Goal: Task Accomplishment & Management: Manage account settings

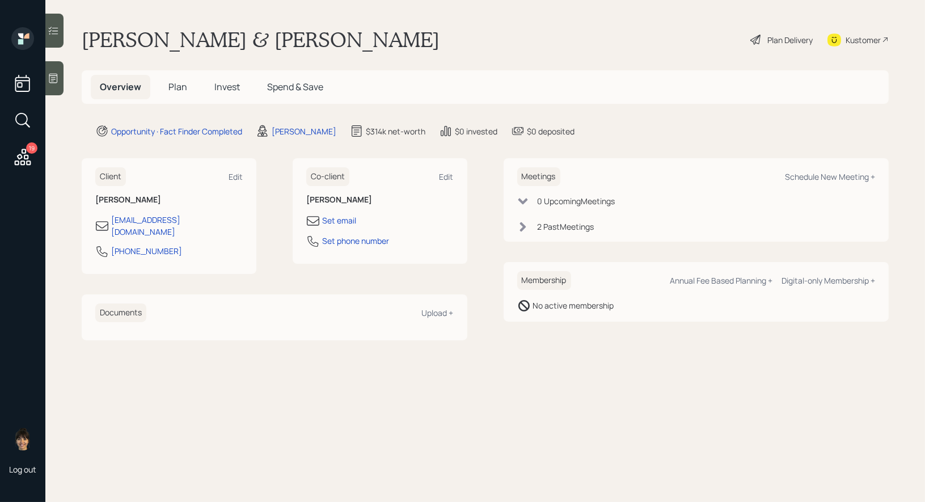
click at [170, 81] on span "Plan" at bounding box center [178, 87] width 19 height 12
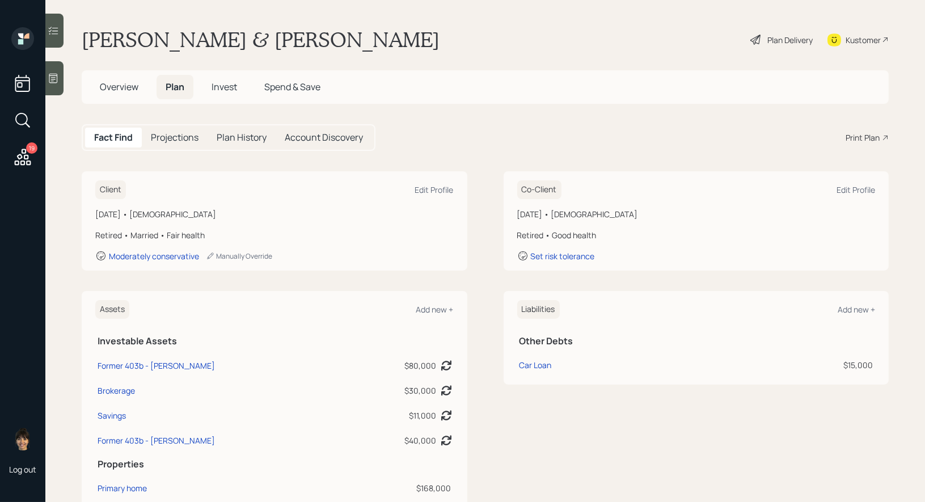
click at [782, 40] on div "Plan Delivery" at bounding box center [790, 40] width 45 height 12
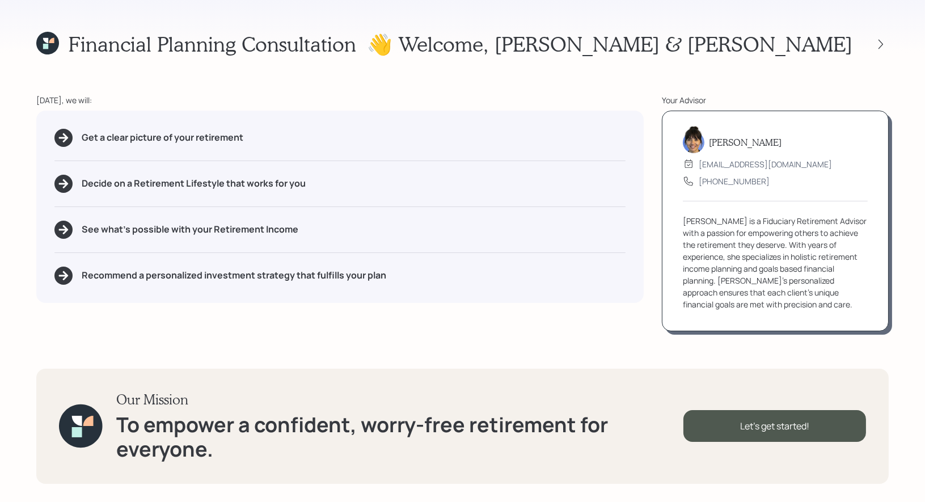
click at [44, 44] on icon at bounding box center [45, 46] width 5 height 5
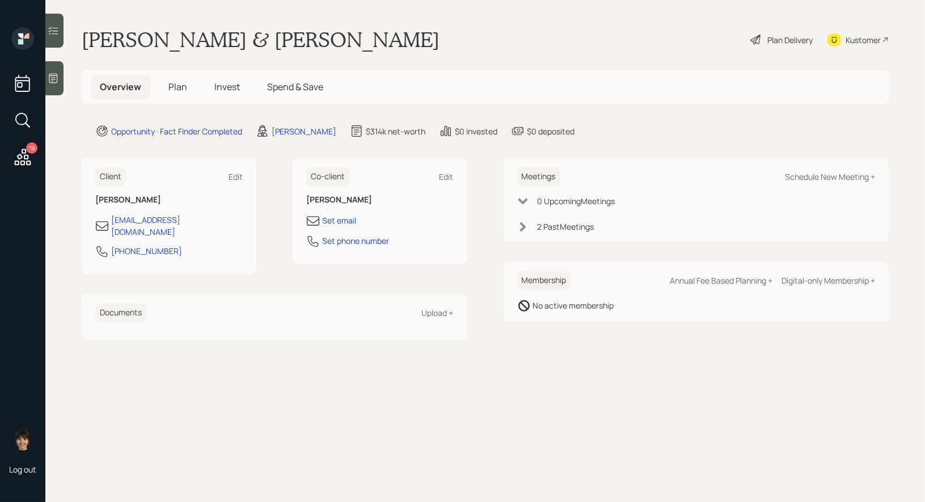
click at [755, 37] on icon at bounding box center [756, 40] width 10 height 10
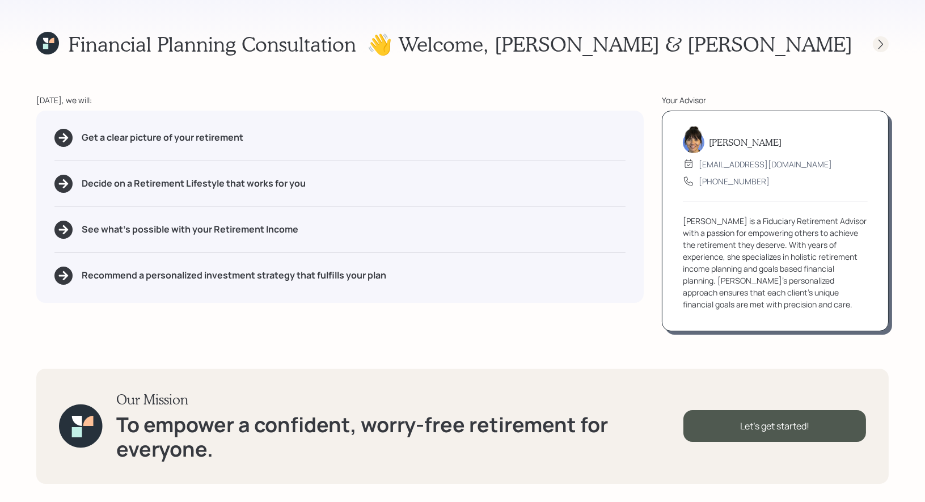
click at [883, 42] on icon at bounding box center [880, 44] width 11 height 11
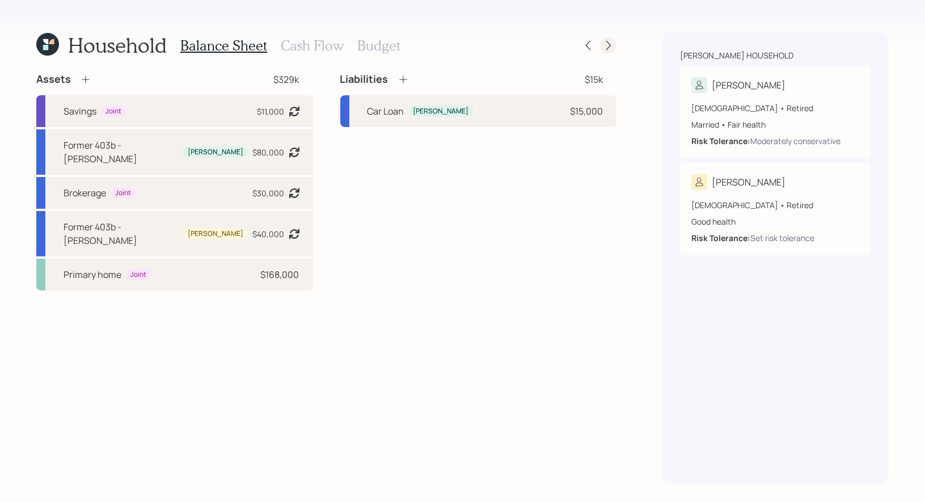
click at [611, 43] on icon at bounding box center [608, 45] width 11 height 11
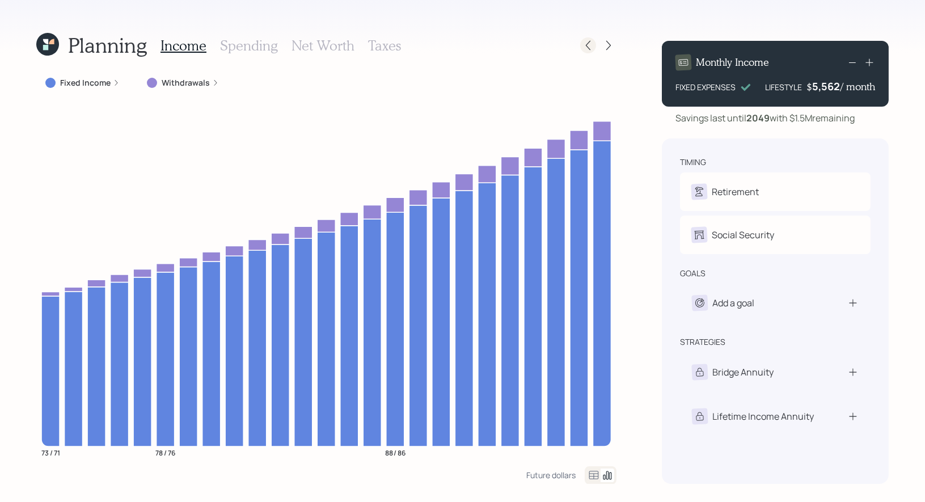
click at [590, 41] on icon at bounding box center [588, 46] width 5 height 10
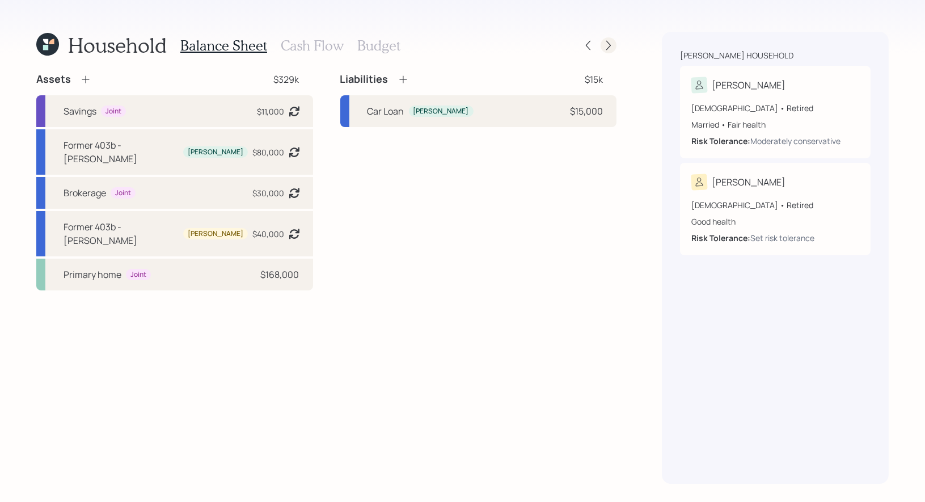
click at [611, 47] on icon at bounding box center [608, 45] width 11 height 11
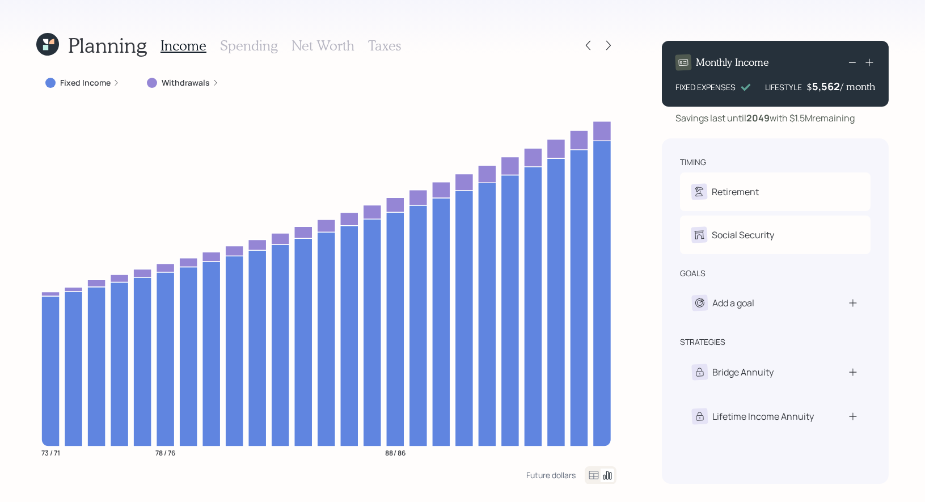
click at [186, 81] on label "Withdrawals" at bounding box center [186, 82] width 48 height 11
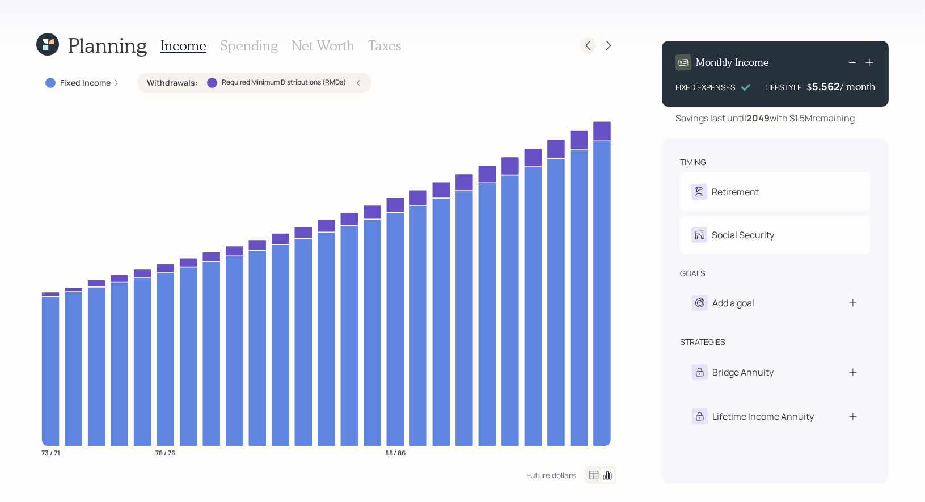
click at [588, 44] on icon at bounding box center [588, 45] width 11 height 11
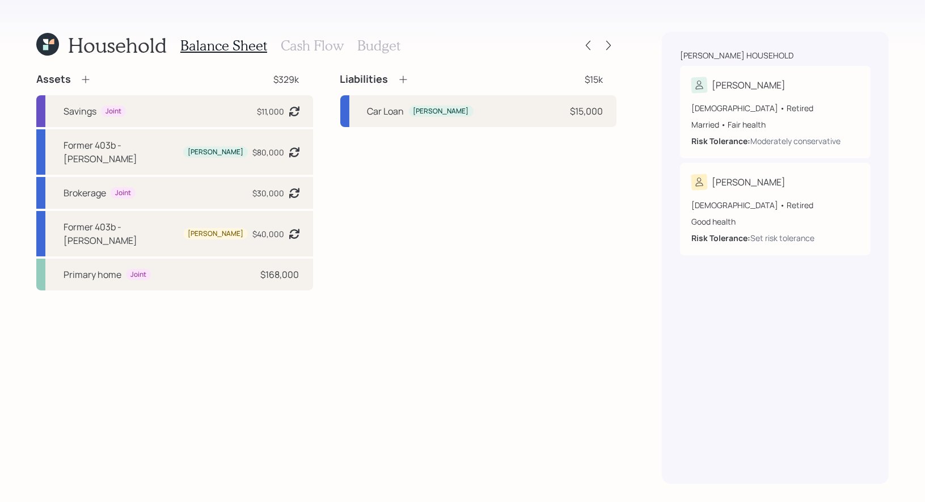
click at [53, 41] on icon at bounding box center [51, 41] width 5 height 5
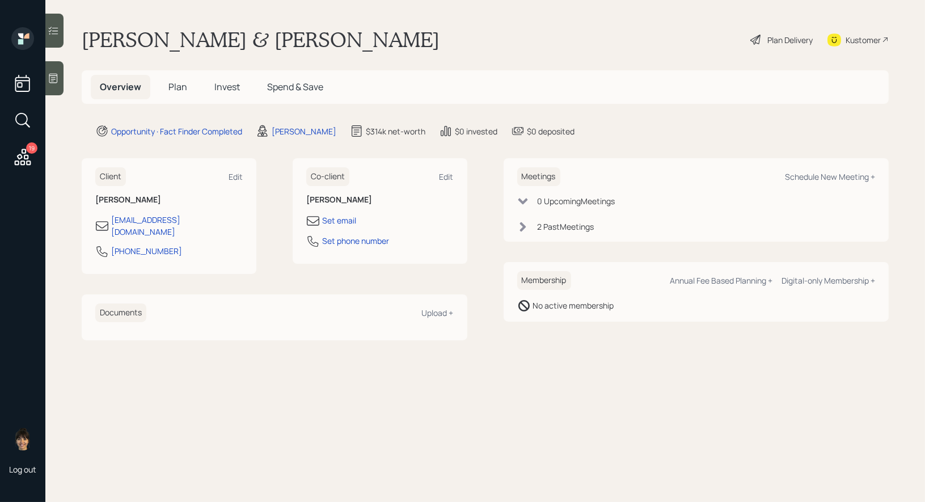
click at [793, 37] on div "Plan Delivery" at bounding box center [790, 40] width 45 height 12
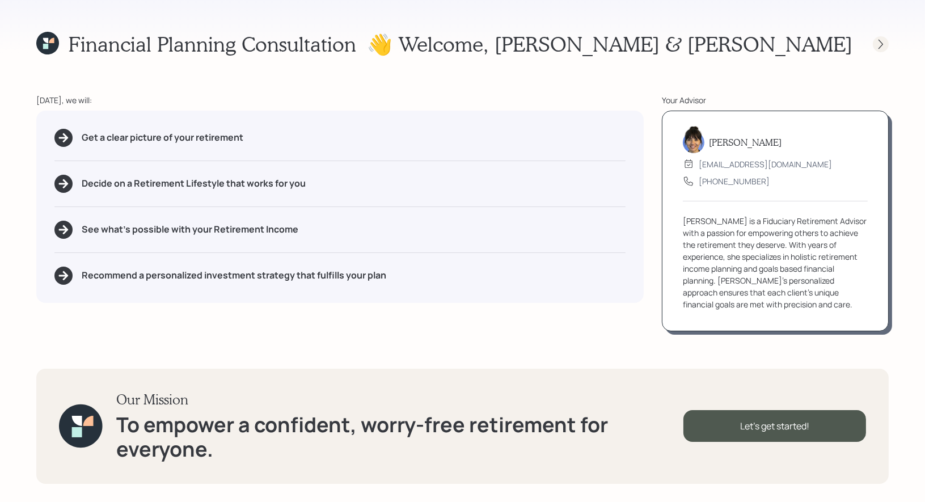
click at [878, 41] on icon at bounding box center [880, 44] width 11 height 11
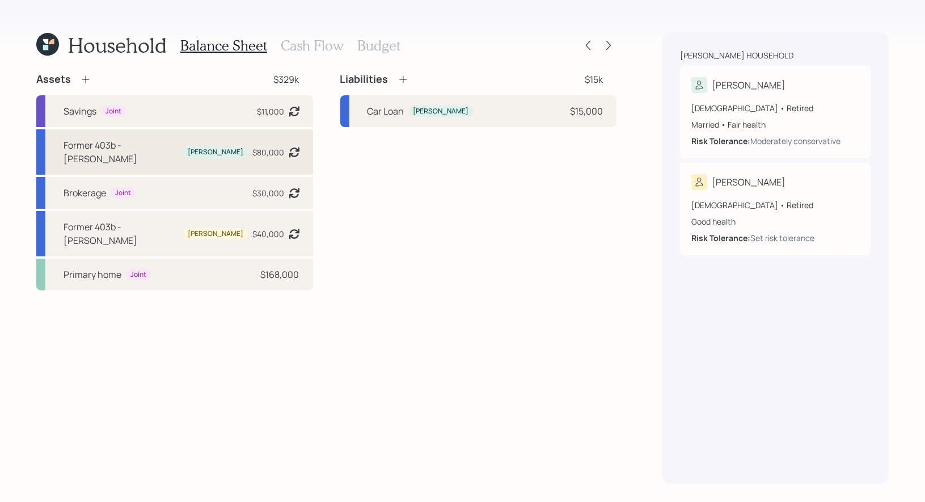
click at [221, 140] on div "Former 403b - John John $80,000 Asset balance last updated on 09-10-2024." at bounding box center [174, 151] width 277 height 45
select select "public_school_sponsored"
select select "balanced"
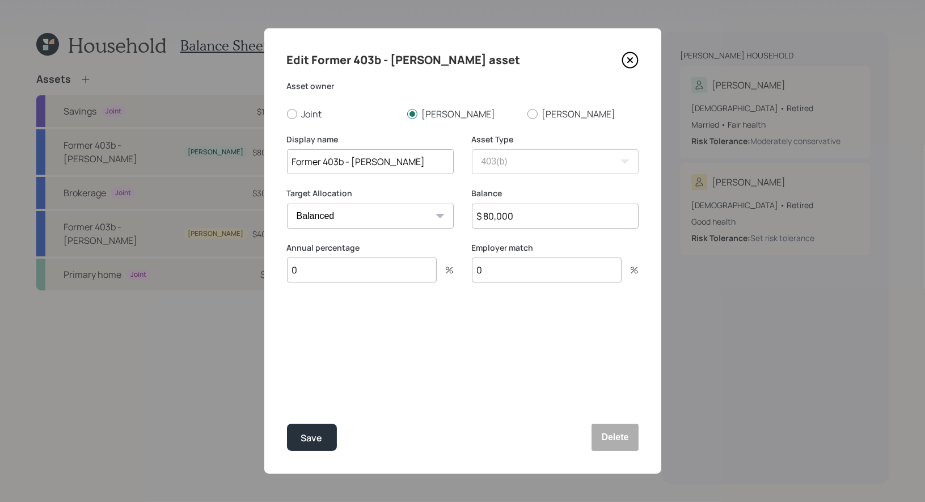
click at [540, 216] on input "$ 80,000" at bounding box center [555, 216] width 167 height 25
type input "$ 90,000"
click at [320, 437] on div "Save" at bounding box center [312, 438] width 22 height 15
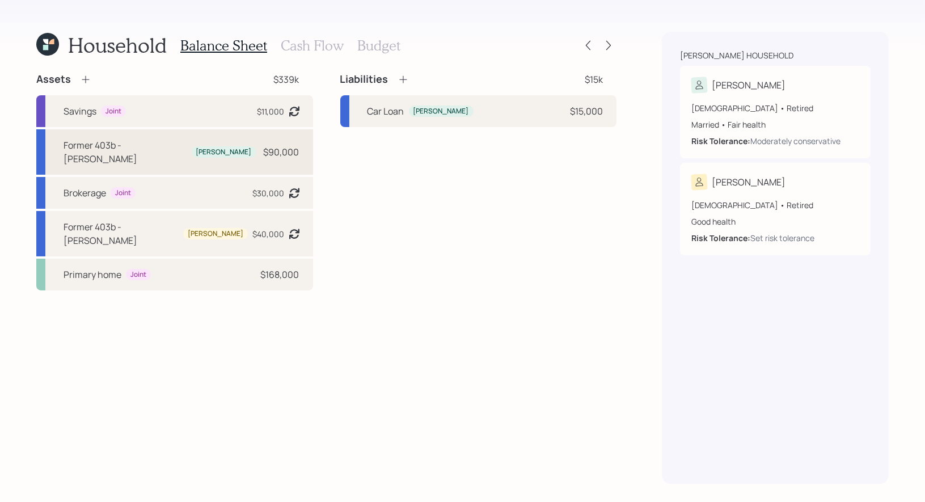
click at [219, 146] on div "Former 403b - John John $90,000" at bounding box center [174, 151] width 277 height 45
click at [231, 137] on div "Former 403b - John John $90,000" at bounding box center [174, 151] width 277 height 45
select select "public_school_sponsored"
select select "balanced"
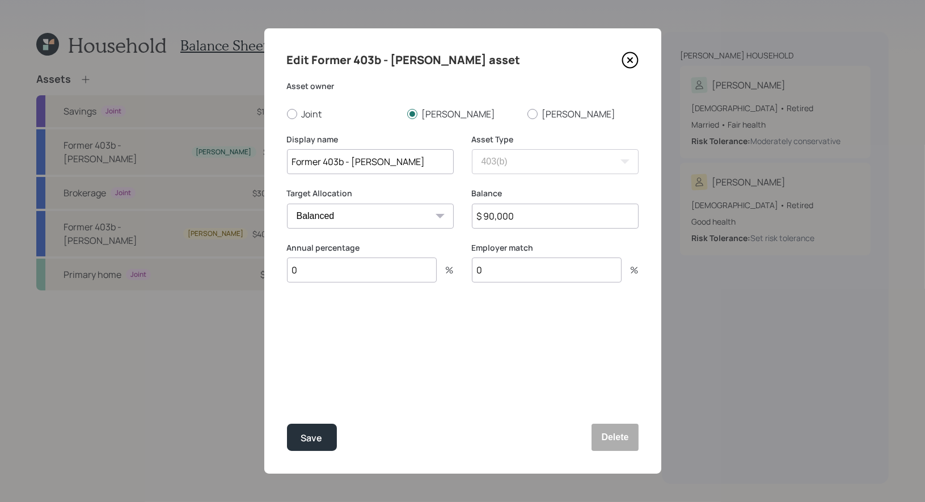
click at [536, 221] on input "$ 90,000" at bounding box center [555, 216] width 167 height 25
type input "$ 100,000"
click at [319, 430] on button "Save" at bounding box center [312, 437] width 50 height 27
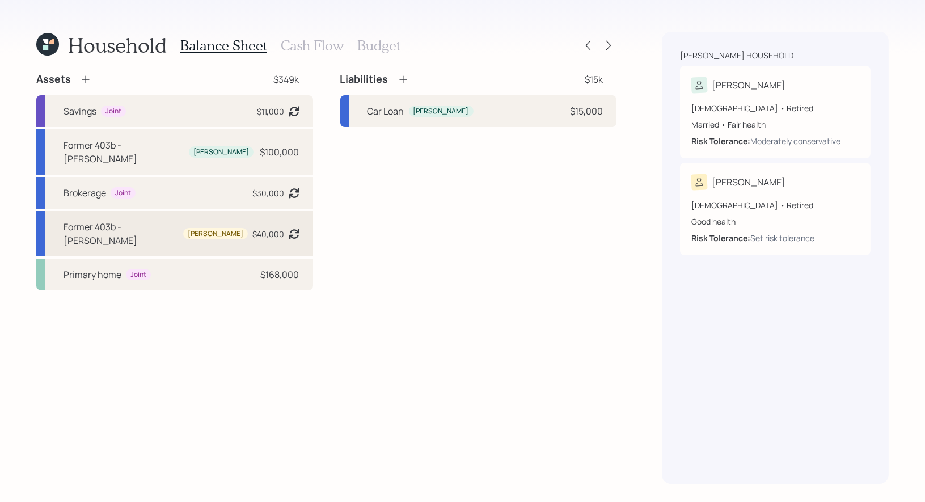
click at [216, 215] on div "Former 403b - Linda Linda $40,000 Asset balance last updated on 09-10-2024." at bounding box center [174, 233] width 277 height 45
select select "public_school_sponsored"
select select "balanced"
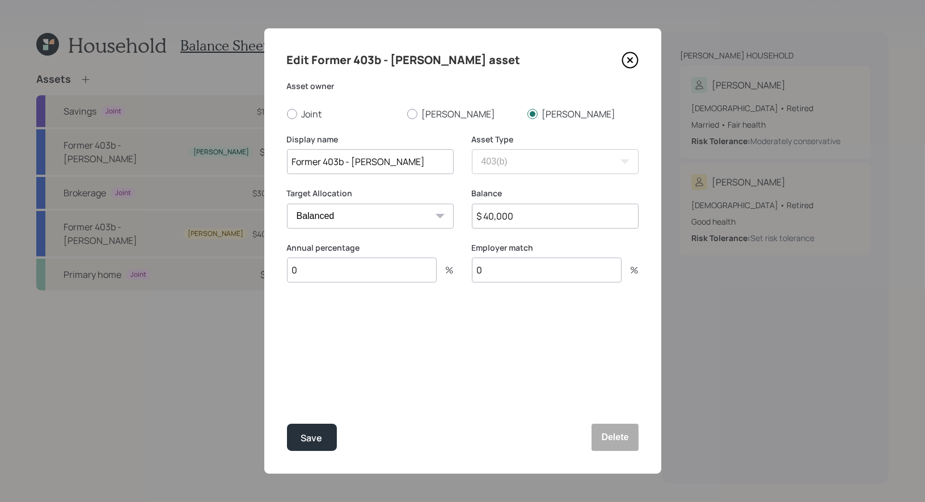
click at [548, 217] on input "$ 40,000" at bounding box center [555, 216] width 167 height 25
type input "$ 43,800"
click at [311, 436] on div "Save" at bounding box center [312, 438] width 22 height 15
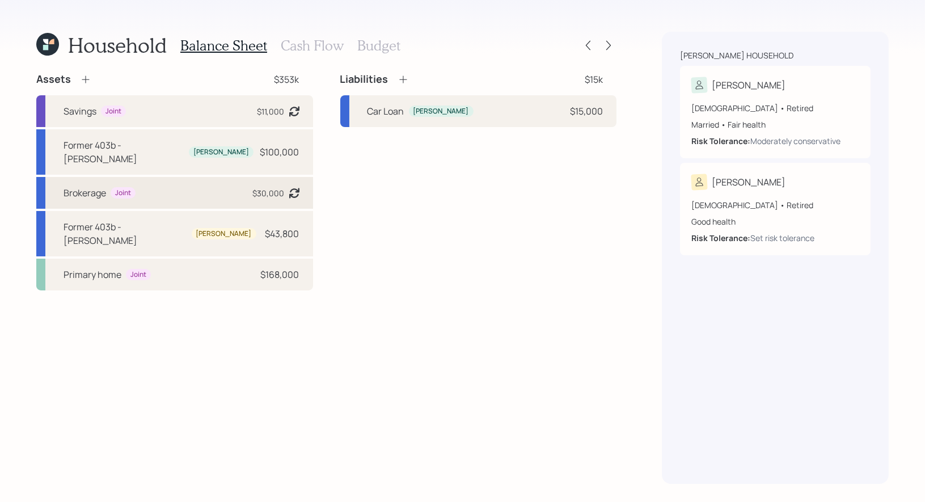
click at [200, 177] on div "Brokerage Joint $30,000 Asset balance last updated on 09-10-2024." at bounding box center [174, 193] width 277 height 32
select select "taxable"
select select "balanced"
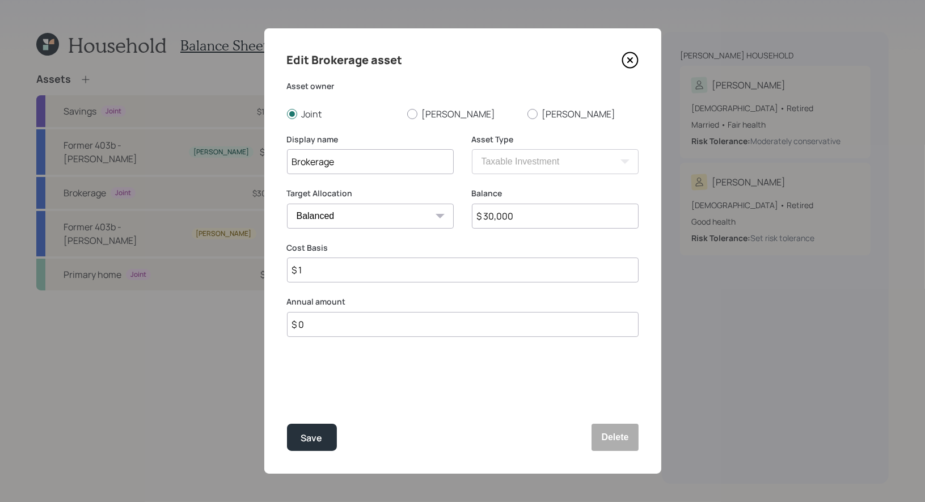
click at [562, 221] on input "$ 30,000" at bounding box center [555, 216] width 167 height 25
type input "$ 67,000"
click at [327, 276] on input "$ 1" at bounding box center [463, 270] width 352 height 25
type input "$ 30,000"
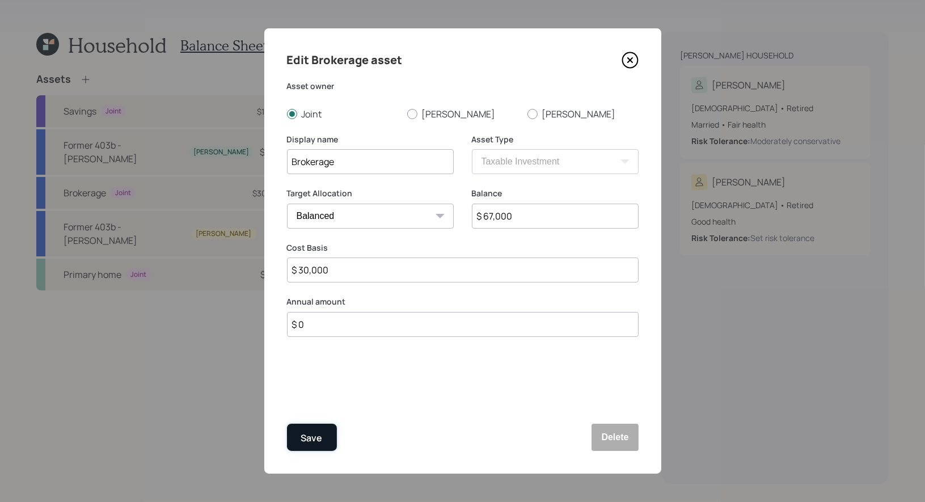
click at [312, 433] on div "Save" at bounding box center [312, 438] width 22 height 15
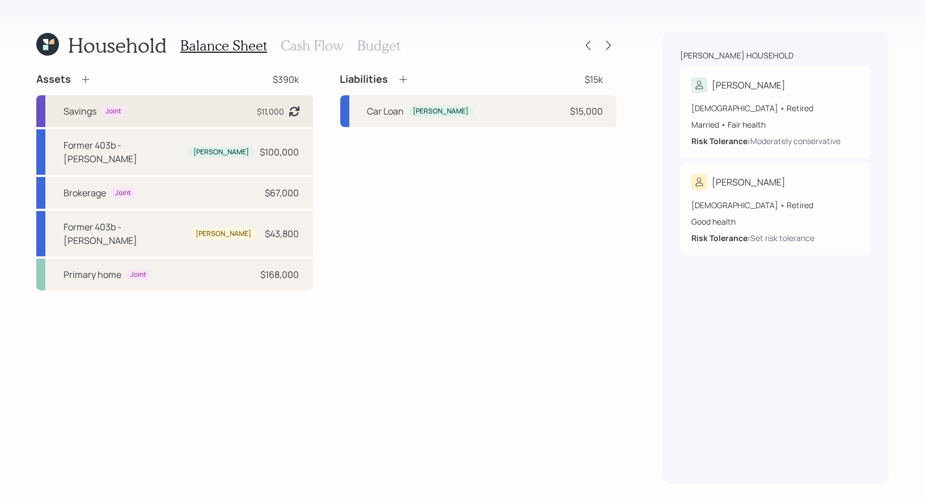
click at [212, 113] on div "Savings Joint $11,000 Asset balance last updated on 09-10-2024." at bounding box center [174, 111] width 277 height 32
select select "cash"
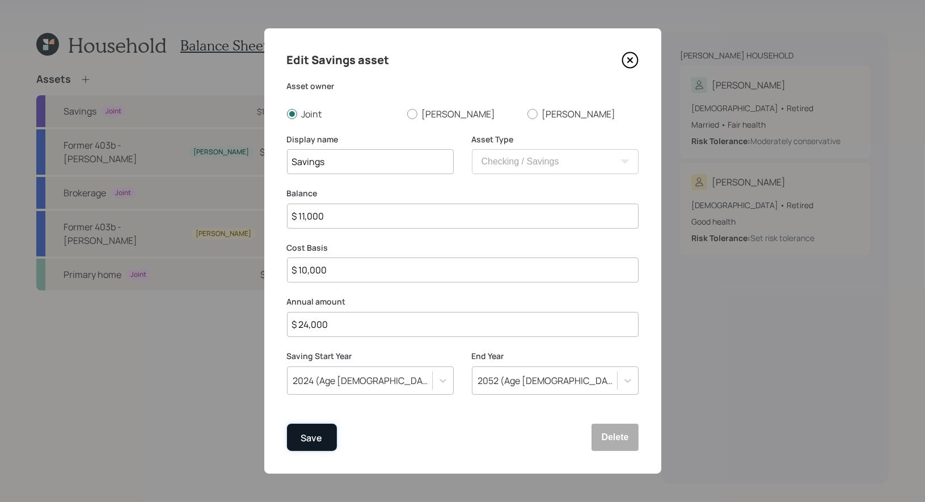
click at [306, 443] on div "Save" at bounding box center [312, 438] width 22 height 15
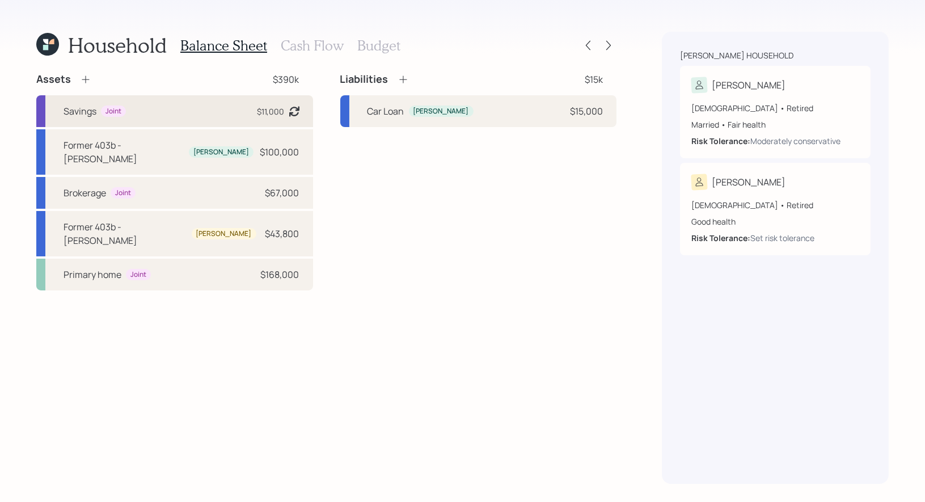
click at [208, 112] on div "Savings Joint $11,000 Asset balance last updated on 09-10-2024." at bounding box center [174, 111] width 277 height 32
select select "cash"
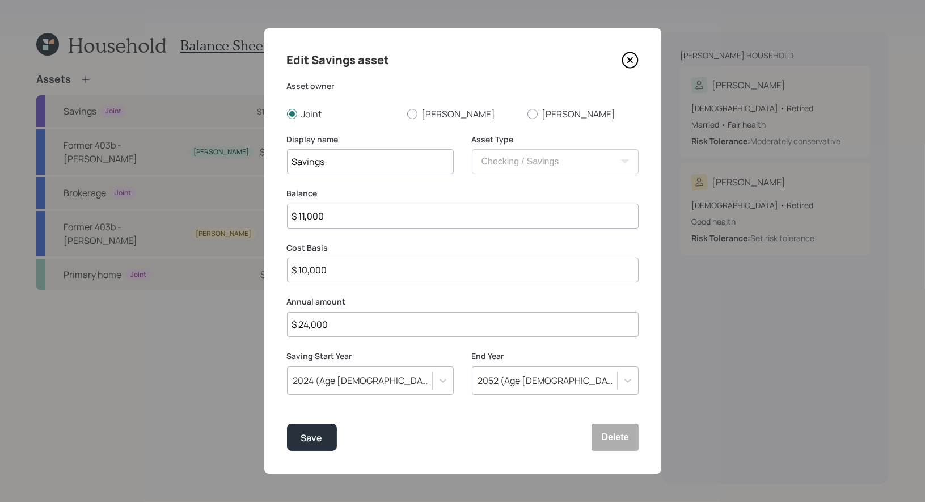
click at [354, 221] on input "$ 11,000" at bounding box center [463, 216] width 352 height 25
type input "$ 11,000"
click at [308, 447] on button "Save" at bounding box center [312, 437] width 50 height 27
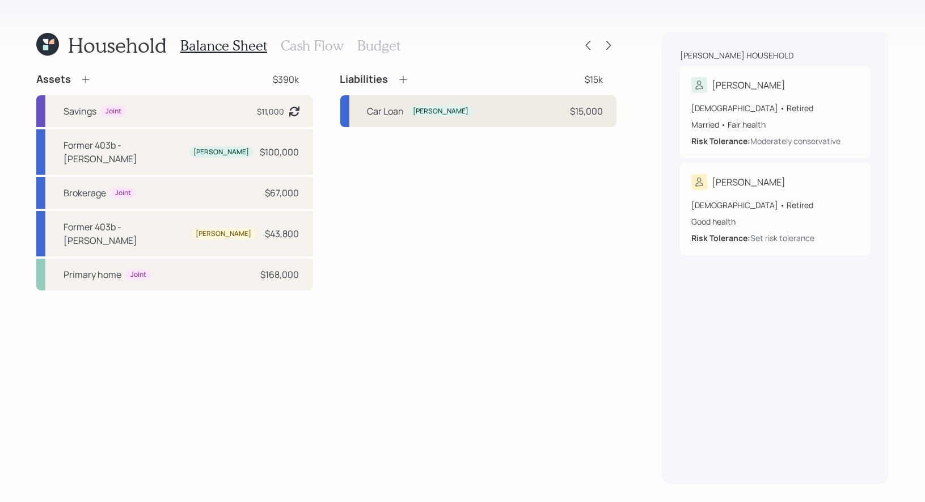
click at [520, 110] on div "Car Loan John $15,000" at bounding box center [478, 111] width 277 height 32
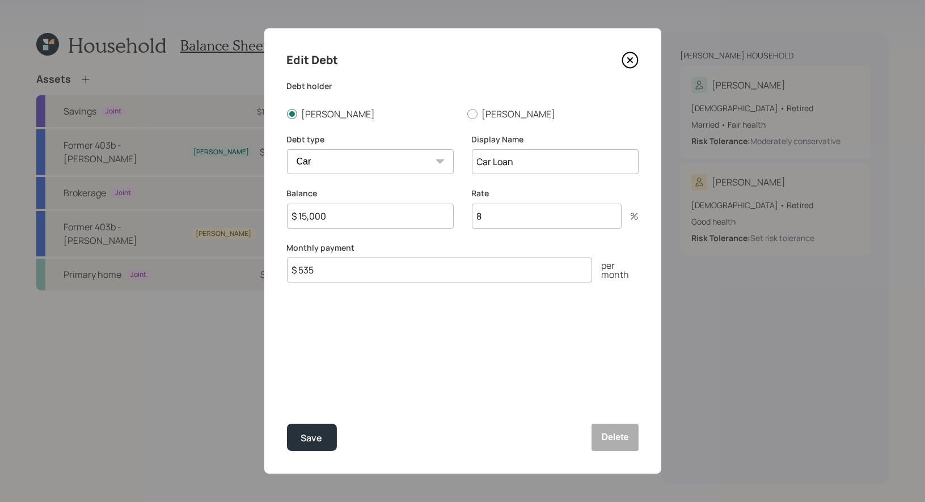
click at [391, 219] on input "$ 15,000" at bounding box center [370, 216] width 167 height 25
type input "$ 9,000"
click at [320, 436] on div "Save" at bounding box center [312, 438] width 22 height 15
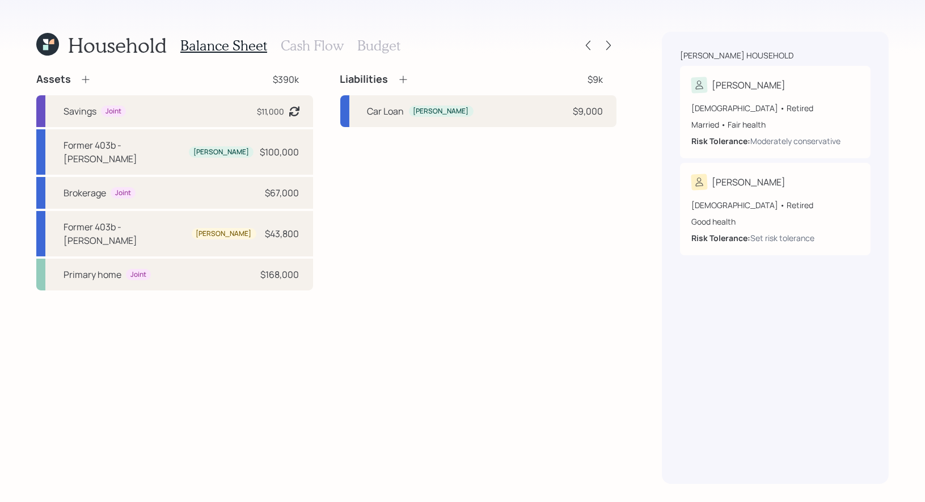
click at [316, 42] on h3 "Cash Flow" at bounding box center [312, 45] width 63 height 16
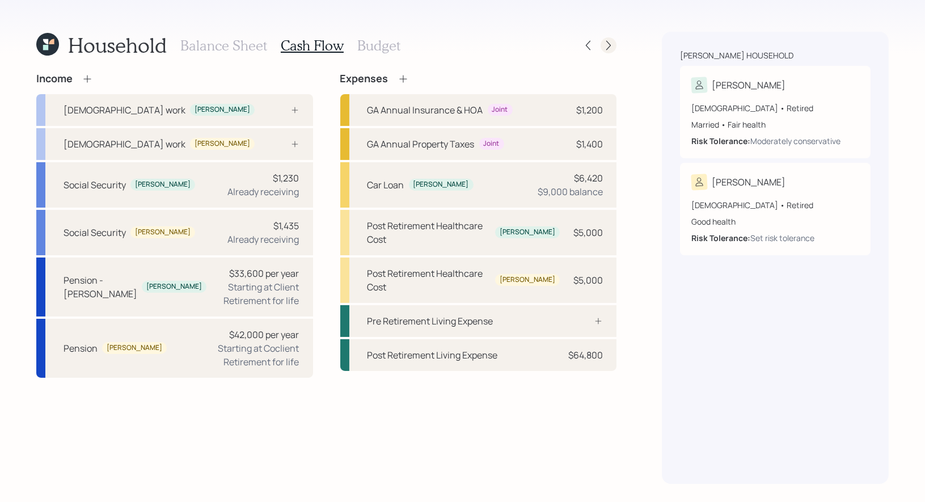
click at [608, 44] on icon at bounding box center [608, 45] width 11 height 11
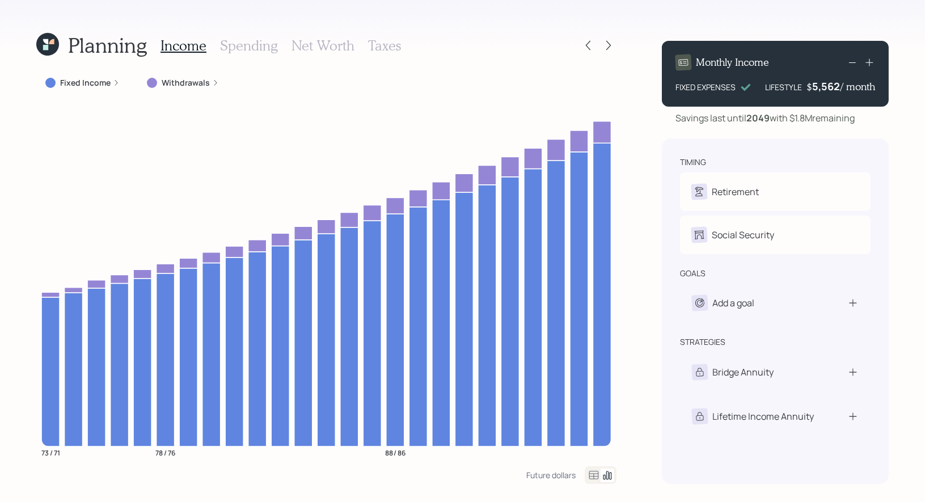
click at [193, 82] on label "Withdrawals" at bounding box center [186, 82] width 48 height 11
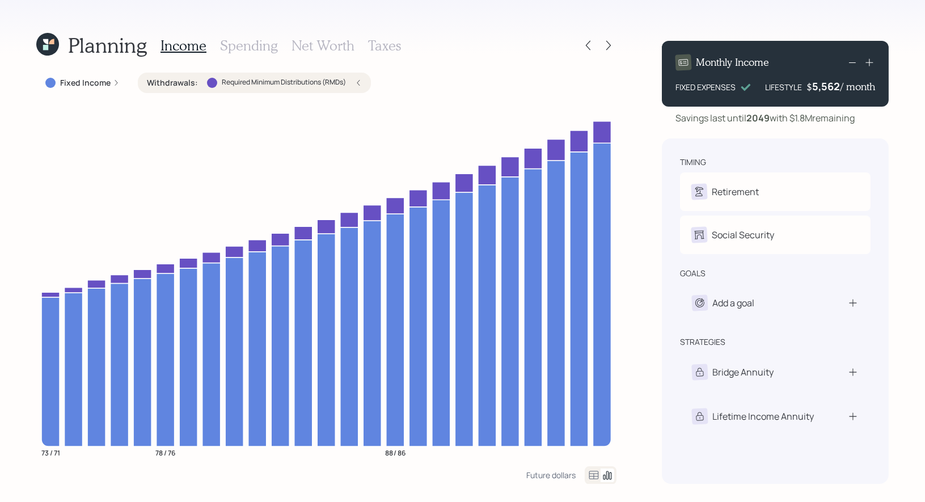
click at [386, 47] on h3 "Taxes" at bounding box center [384, 45] width 33 height 16
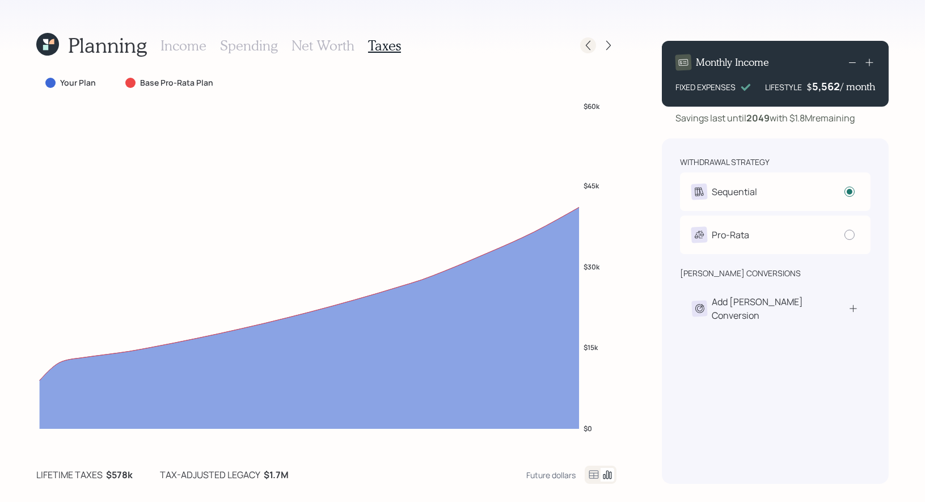
click at [588, 50] on icon at bounding box center [588, 45] width 11 height 11
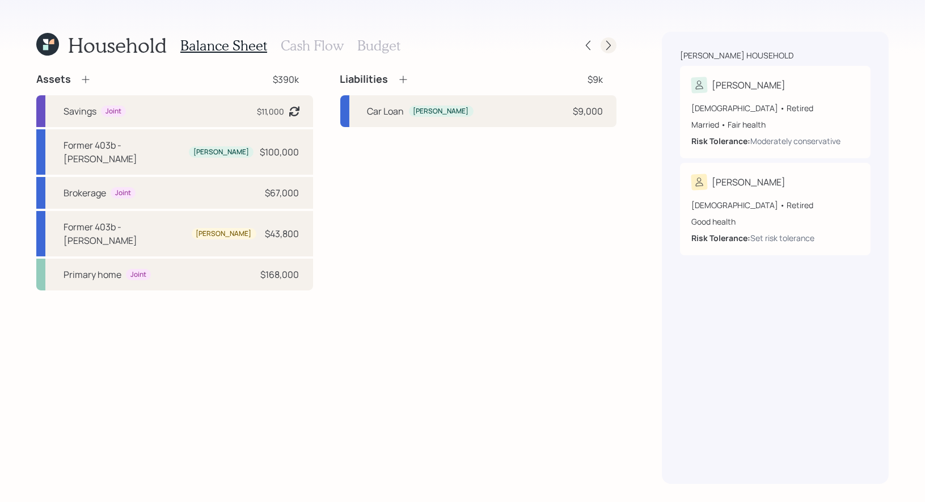
click at [609, 48] on icon at bounding box center [608, 45] width 11 height 11
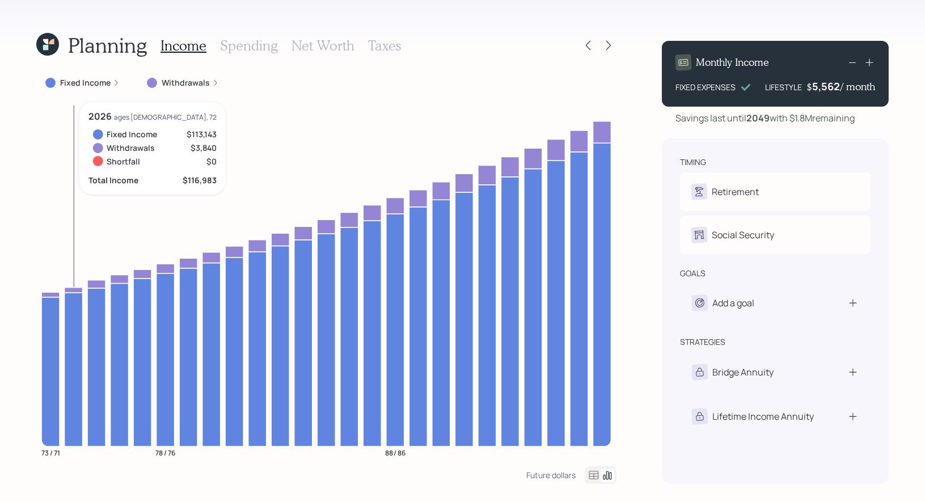
click at [45, 42] on icon at bounding box center [45, 41] width 5 height 5
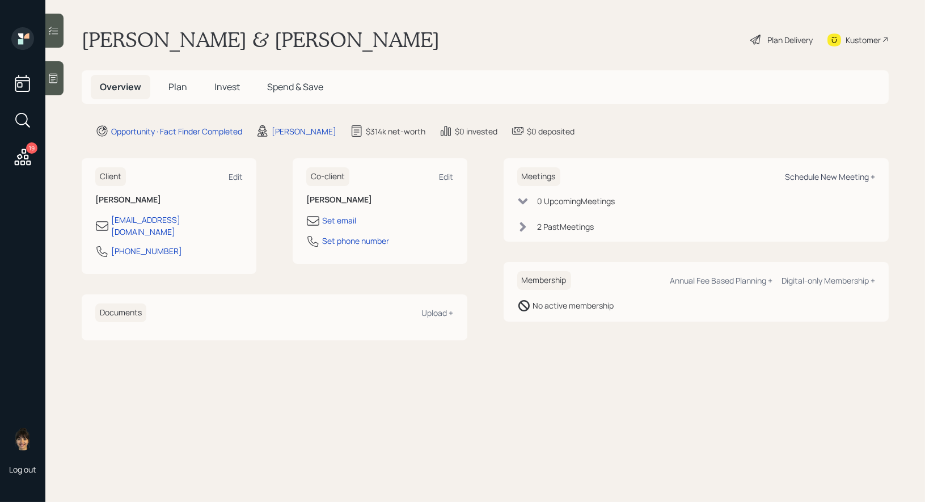
click at [826, 180] on div "Schedule New Meeting +" at bounding box center [830, 176] width 90 height 11
select select "8b79112e-3cfb-44f9-89e7-15267fe946c1"
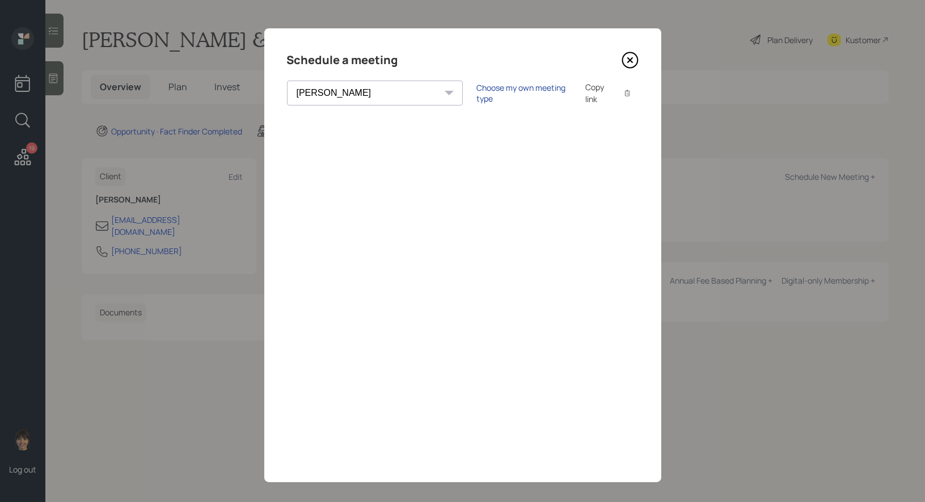
click at [477, 89] on div "Choose my own meeting type" at bounding box center [524, 93] width 95 height 22
click at [630, 61] on icon at bounding box center [630, 60] width 17 height 17
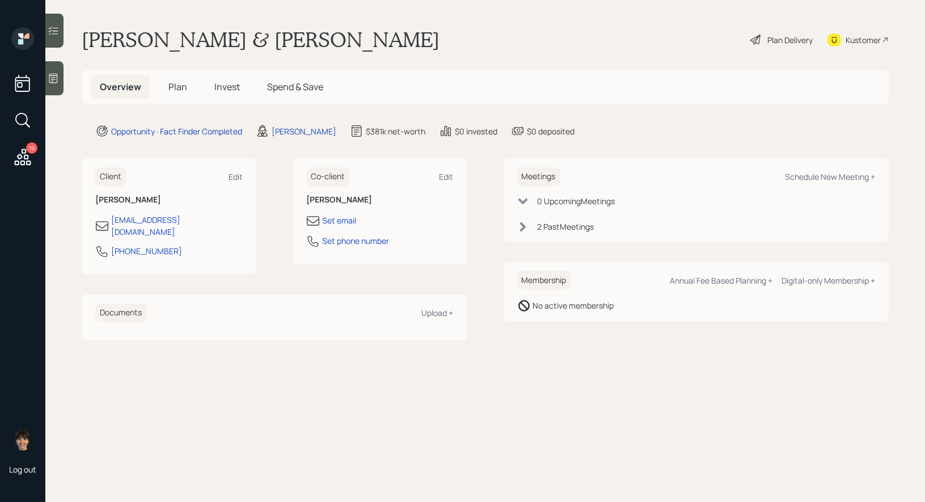
click at [181, 91] on span "Plan" at bounding box center [178, 87] width 19 height 12
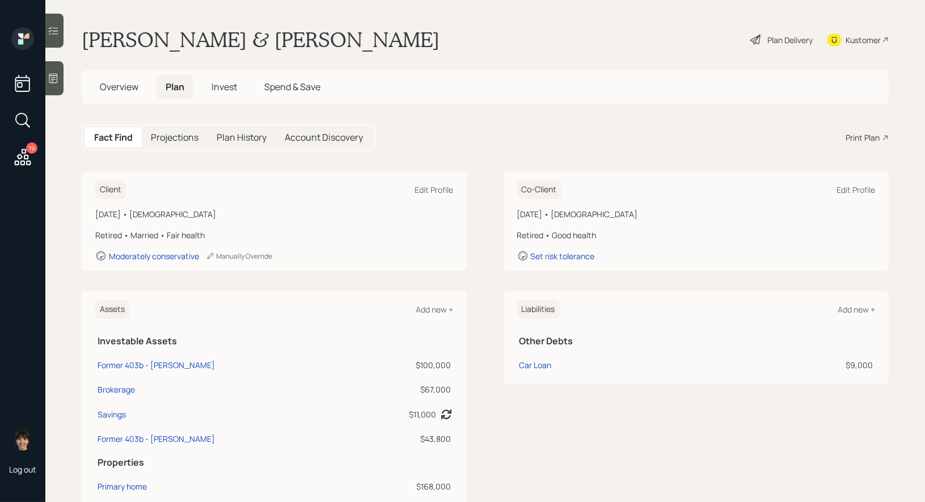
click at [875, 136] on div "Print Plan" at bounding box center [863, 138] width 34 height 12
